Goal: Information Seeking & Learning: Learn about a topic

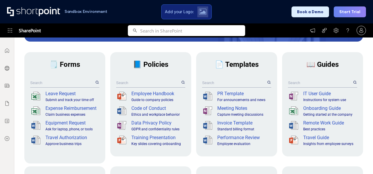
scroll to position [88, 0]
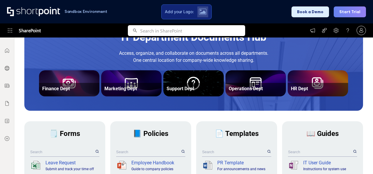
click at [80, 131] on span "🗒️ Forms" at bounding box center [64, 134] width 31 height 8
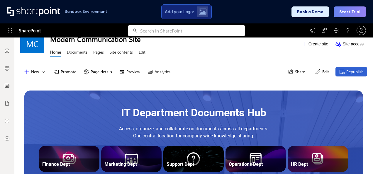
scroll to position [0, 0]
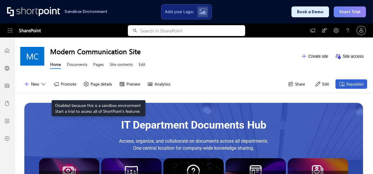
click at [99, 85] on button "Page details" at bounding box center [98, 84] width 36 height 9
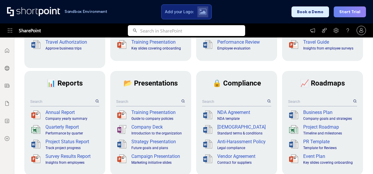
scroll to position [244, 0]
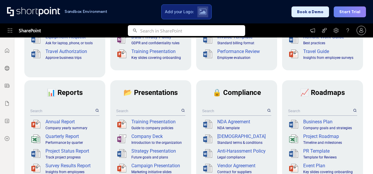
click at [166, 91] on span "📂 Presentations" at bounding box center [151, 93] width 54 height 8
click at [355, 14] on button "Start Trial" at bounding box center [350, 11] width 32 height 11
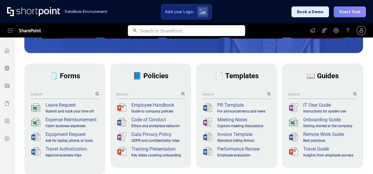
scroll to position [147, 0]
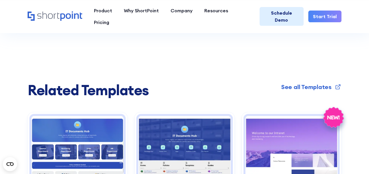
scroll to position [1115, 0]
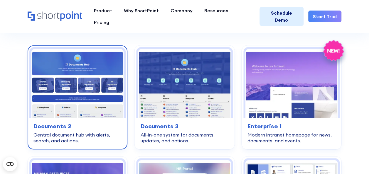
click at [67, 77] on img at bounding box center [77, 83] width 92 height 69
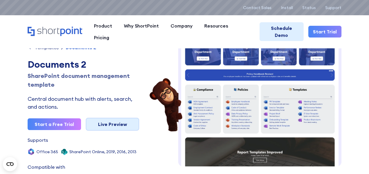
scroll to position [59, 0]
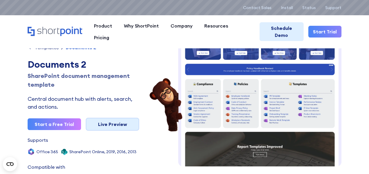
click at [97, 125] on link "Live Preview" at bounding box center [112, 124] width 53 height 13
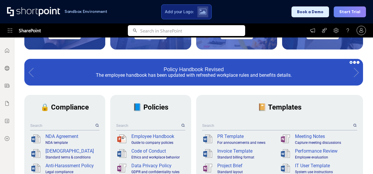
scroll to position [235, 0]
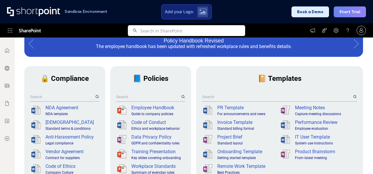
click at [202, 77] on div "📔 Templates" at bounding box center [279, 78] width 155 height 25
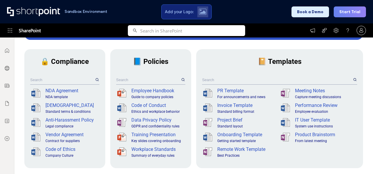
scroll to position [264, 0]
